Goal: Task Accomplishment & Management: Manage account settings

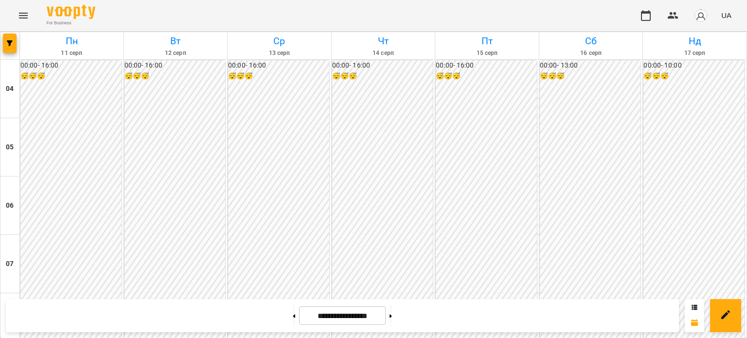
scroll to position [776, 0]
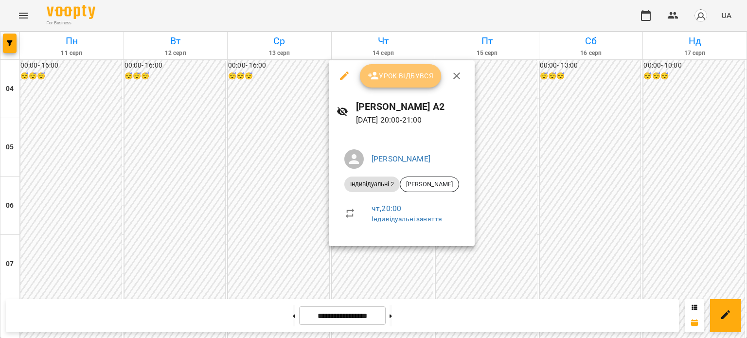
click at [387, 82] on button "Урок відбувся" at bounding box center [401, 75] width 82 height 23
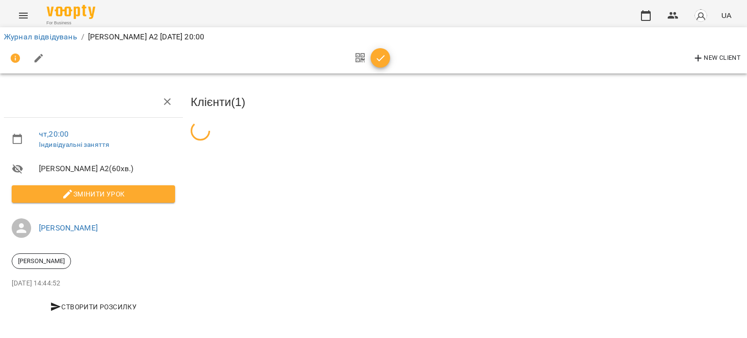
click at [377, 59] on icon "button" at bounding box center [380, 58] width 8 height 6
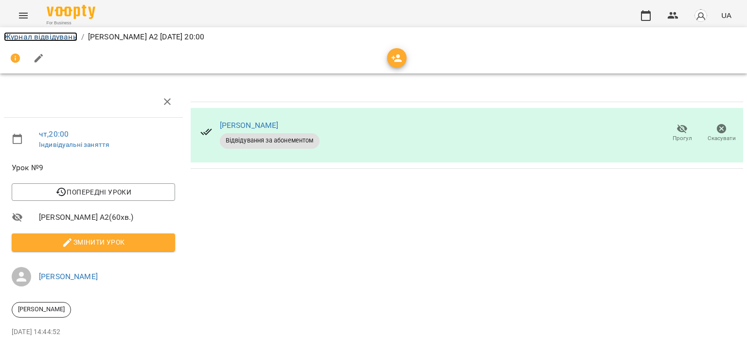
click at [74, 33] on link "Журнал відвідувань" at bounding box center [40, 36] width 73 height 9
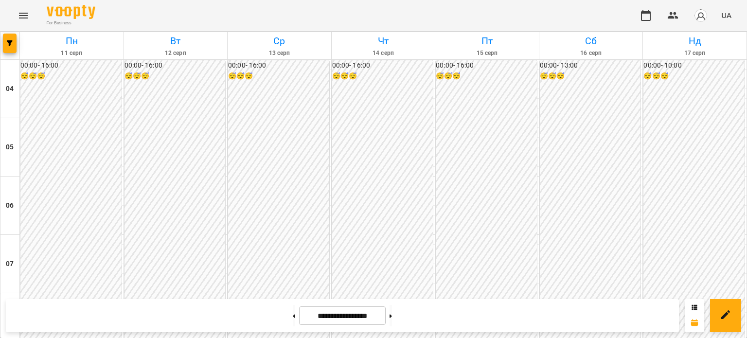
scroll to position [799, 0]
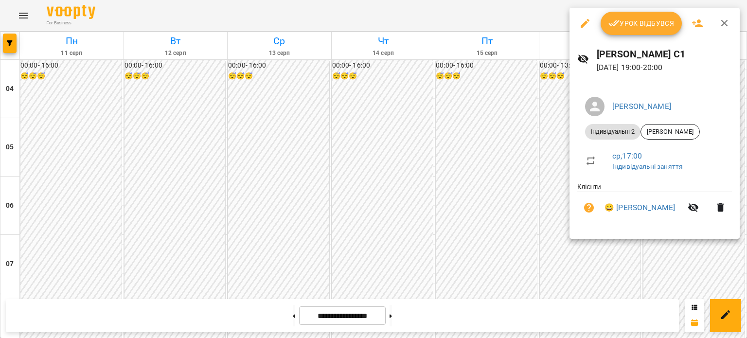
click at [528, 128] on div at bounding box center [373, 169] width 747 height 338
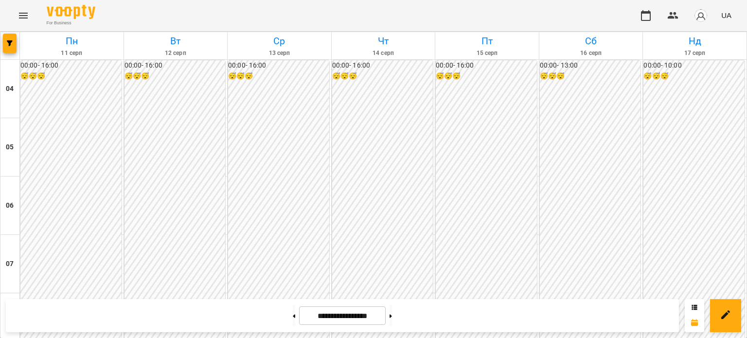
scroll to position [607, 0]
